Goal: Transaction & Acquisition: Purchase product/service

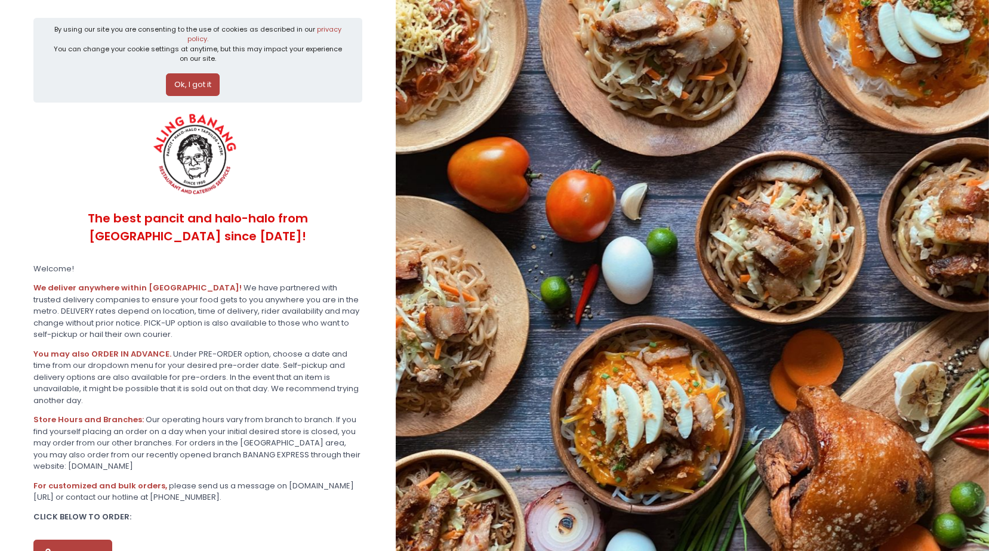
click at [212, 79] on button "Ok, I got it" at bounding box center [193, 84] width 54 height 23
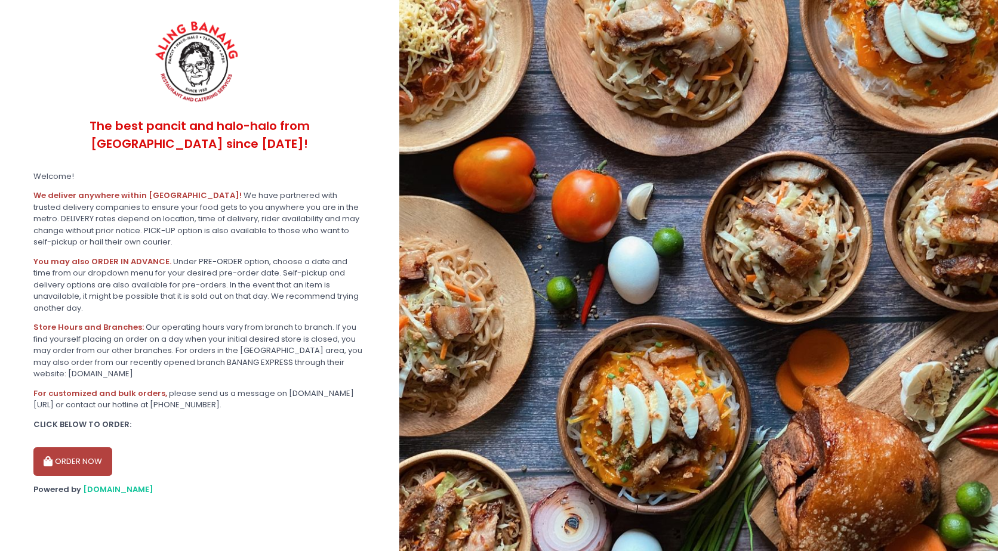
click at [84, 450] on button "ORDER NOW" at bounding box center [72, 462] width 79 height 29
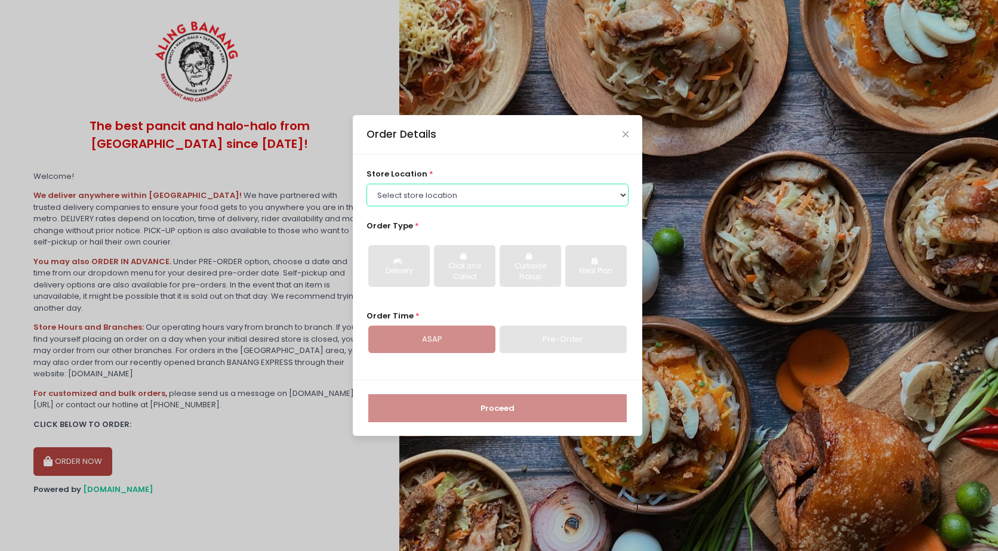
click at [572, 189] on select "Select store location ALING [GEOGRAPHIC_DATA] - [GEOGRAPHIC_DATA] [GEOGRAPHIC_D…" at bounding box center [497, 195] width 263 height 23
select select "614aed71e4942a4c99b40621"
click at [366, 184] on select "Select store location ALING [GEOGRAPHIC_DATA] - [GEOGRAPHIC_DATA] [GEOGRAPHIC_D…" at bounding box center [497, 195] width 263 height 23
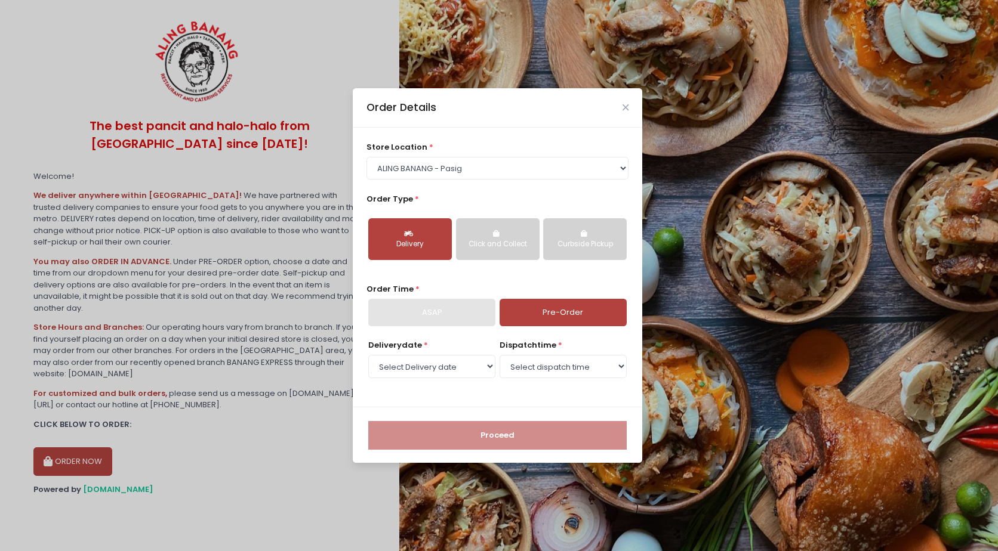
click at [432, 232] on button "Delivery" at bounding box center [410, 239] width 84 height 42
click at [443, 371] on select "Select Delivery date Thursday, Sep 4th Friday, Sep 5th Saturday, Sep 6th Sunday…" at bounding box center [431, 366] width 127 height 23
select select "2025-09-21"
click at [368, 355] on select "Select Delivery date Thursday, Sep 4th Friday, Sep 5th Saturday, Sep 6th Sunday…" at bounding box center [431, 366] width 127 height 23
click at [566, 367] on select "Select dispatch time 10:00 AM - 10:30 AM 10:30 AM - 11:00 AM 11:00 AM - 11:30 A…" at bounding box center [563, 366] width 127 height 23
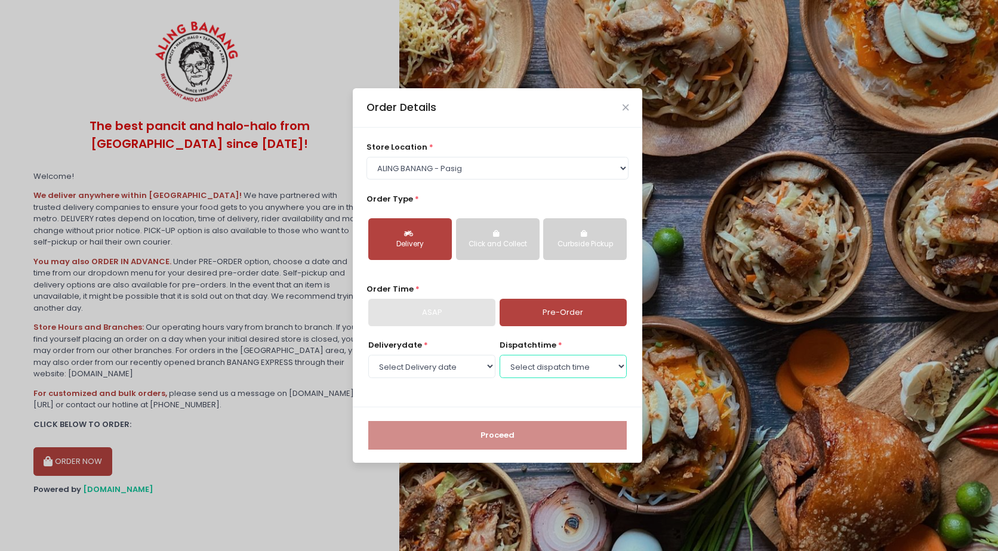
select select "17:00"
click at [500, 355] on select "Select dispatch time 10:00 AM - 10:30 AM 10:30 AM - 11:00 AM 11:00 AM - 11:30 A…" at bounding box center [563, 366] width 127 height 23
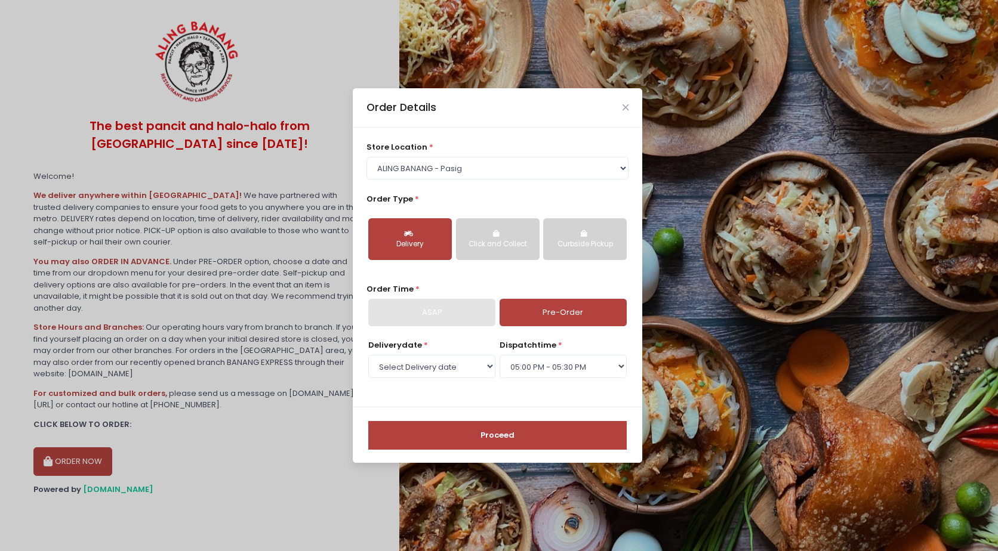
click at [522, 436] on button "Proceed" at bounding box center [497, 435] width 258 height 29
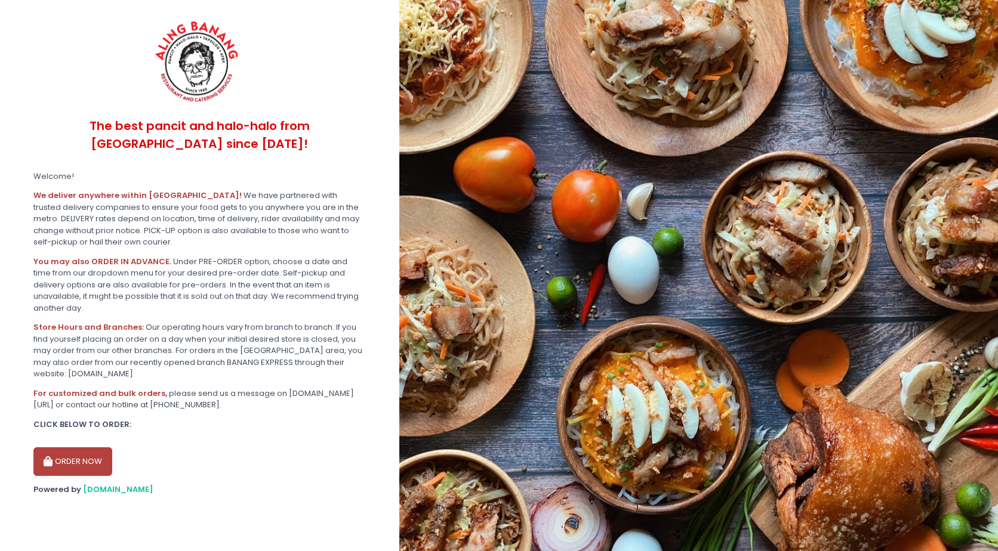
click at [88, 448] on button "ORDER NOW" at bounding box center [72, 462] width 79 height 29
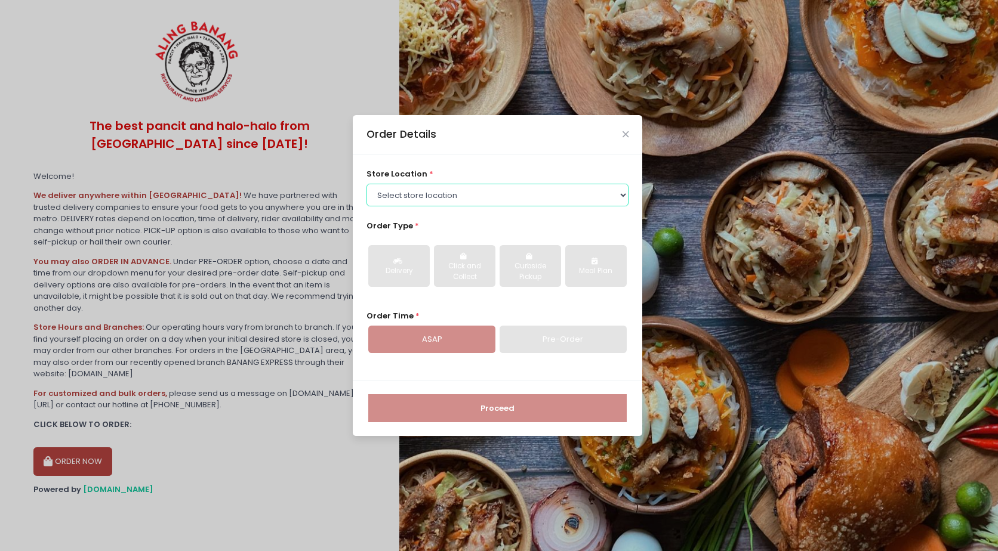
click at [489, 196] on select "Select store location ALING [GEOGRAPHIC_DATA] - [GEOGRAPHIC_DATA] [GEOGRAPHIC_D…" at bounding box center [497, 195] width 263 height 23
select select "614aec22e4942a4c99b403a1"
click at [366, 184] on select "Select store location ALING [GEOGRAPHIC_DATA] - [GEOGRAPHIC_DATA] [GEOGRAPHIC_D…" at bounding box center [497, 195] width 263 height 23
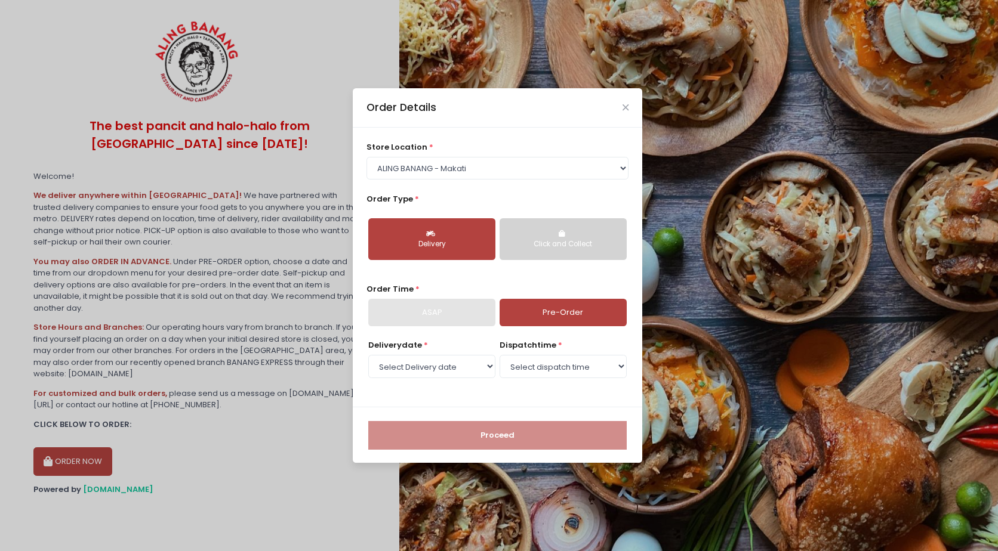
click at [460, 243] on div "Delivery" at bounding box center [432, 244] width 110 height 11
click at [444, 373] on select "Select Delivery date [DATE] [DATE] [DATE] [DATE] [DATE] [DATE] [DATE] [DATE] [D…" at bounding box center [431, 366] width 127 height 23
select select "[DATE]"
click at [368, 355] on select "Select Delivery date [DATE] [DATE] [DATE] [DATE] [DATE] [DATE] [DATE] [DATE] [D…" at bounding box center [431, 366] width 127 height 23
click at [543, 362] on select "Select dispatch time 08:00 AM - 08:30 AM 08:30 AM - 09:00 AM 09:00 AM - 09:30 A…" at bounding box center [563, 366] width 127 height 23
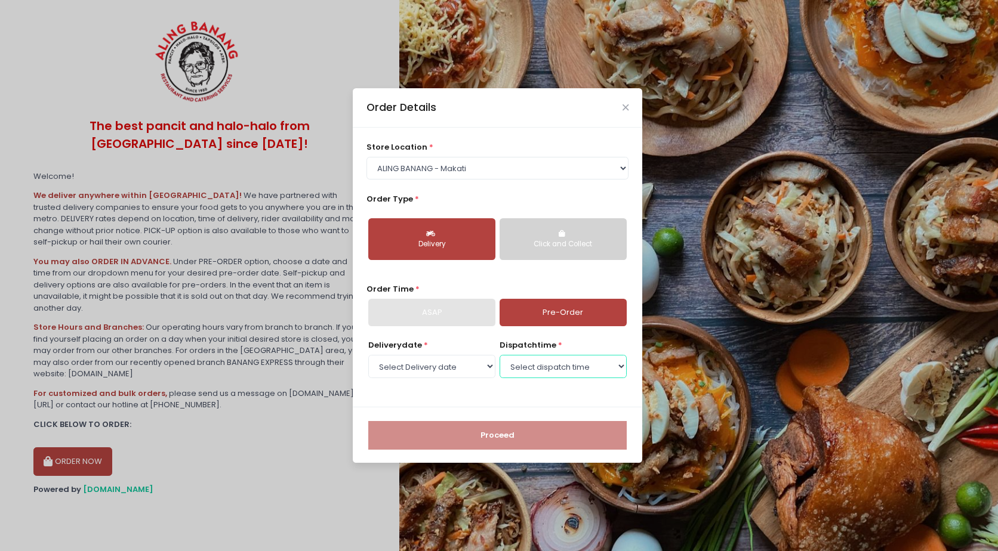
click at [533, 371] on select "Select dispatch time 08:00 AM - 08:30 AM 08:30 AM - 09:00 AM 09:00 AM - 09:30 A…" at bounding box center [563, 366] width 127 height 23
click at [547, 363] on select "Select dispatch time 08:00 AM - 08:30 AM 08:30 AM - 09:00 AM 09:00 AM - 09:30 A…" at bounding box center [563, 366] width 127 height 23
select select "12:30"
click at [500, 355] on select "Select dispatch time 08:00 AM - 08:30 AM 08:30 AM - 09:00 AM 09:00 AM - 09:30 A…" at bounding box center [563, 366] width 127 height 23
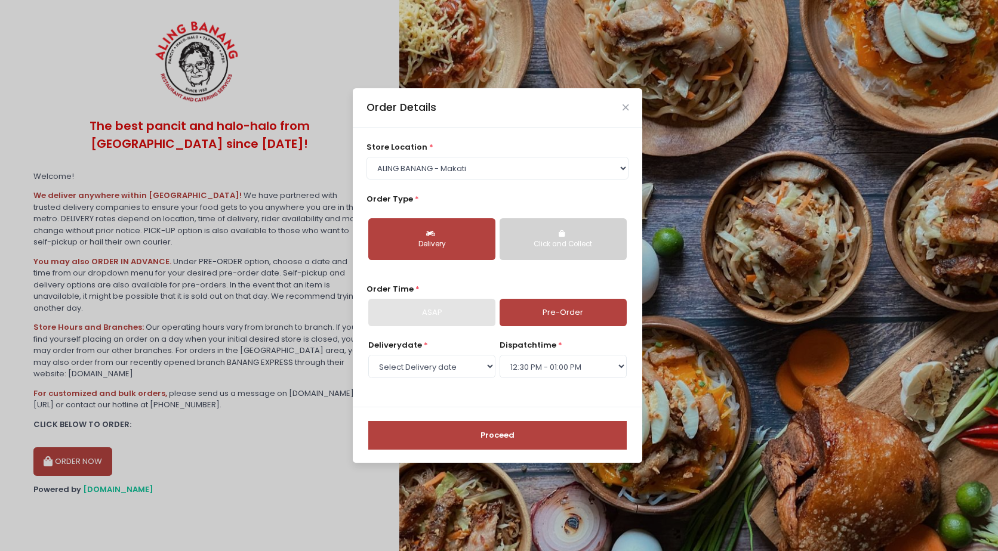
click at [557, 431] on button "Proceed" at bounding box center [497, 435] width 258 height 29
